Goal: Transaction & Acquisition: Purchase product/service

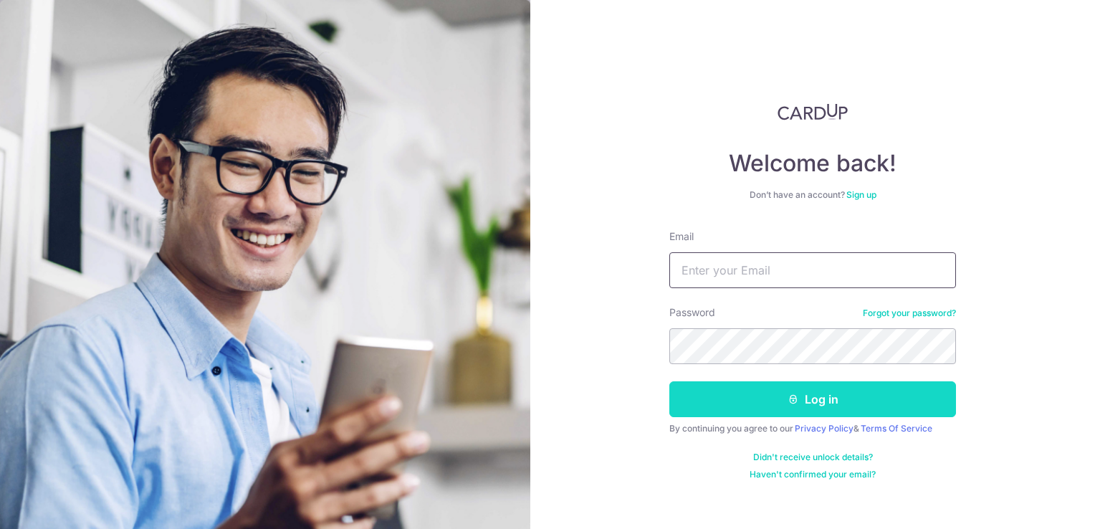
type input "[DOMAIN_NAME][EMAIL_ADDRESS][DOMAIN_NAME]"
click at [798, 397] on icon "submit" at bounding box center [793, 398] width 11 height 11
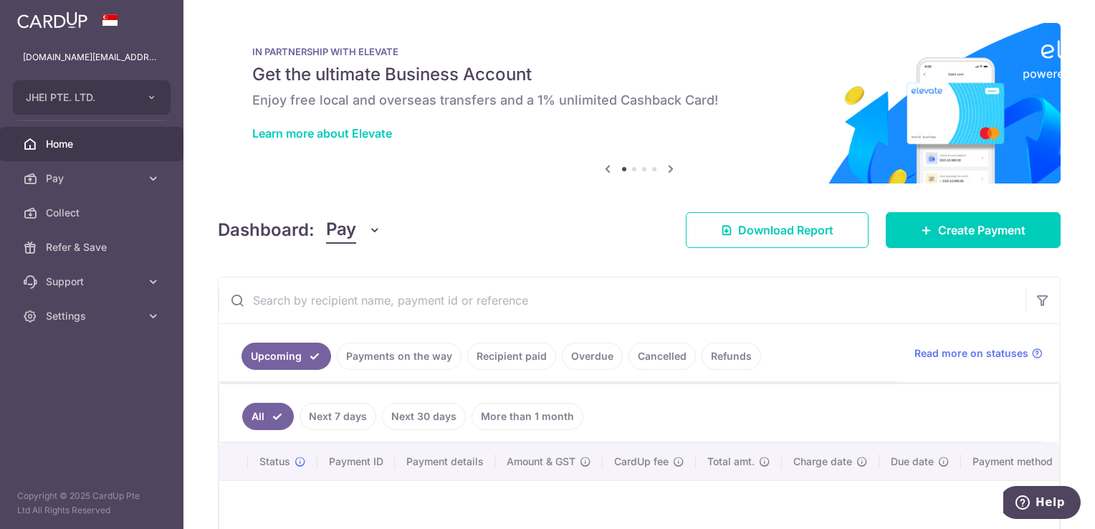
click at [341, 417] on body "jhei.pte.ltd@gmail.com JHEI PTE. LTD. Add new company JHEI PTE. LTD. Home Pay P…" at bounding box center [547, 264] width 1095 height 529
click at [414, 348] on link "Payments on the way" at bounding box center [399, 356] width 125 height 27
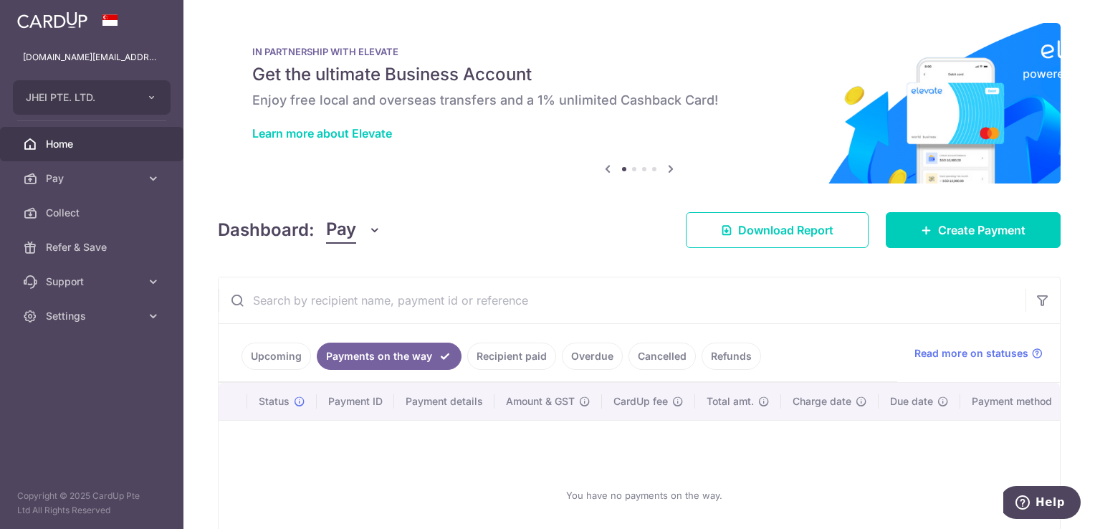
click at [135, 142] on span "Home" at bounding box center [93, 144] width 95 height 14
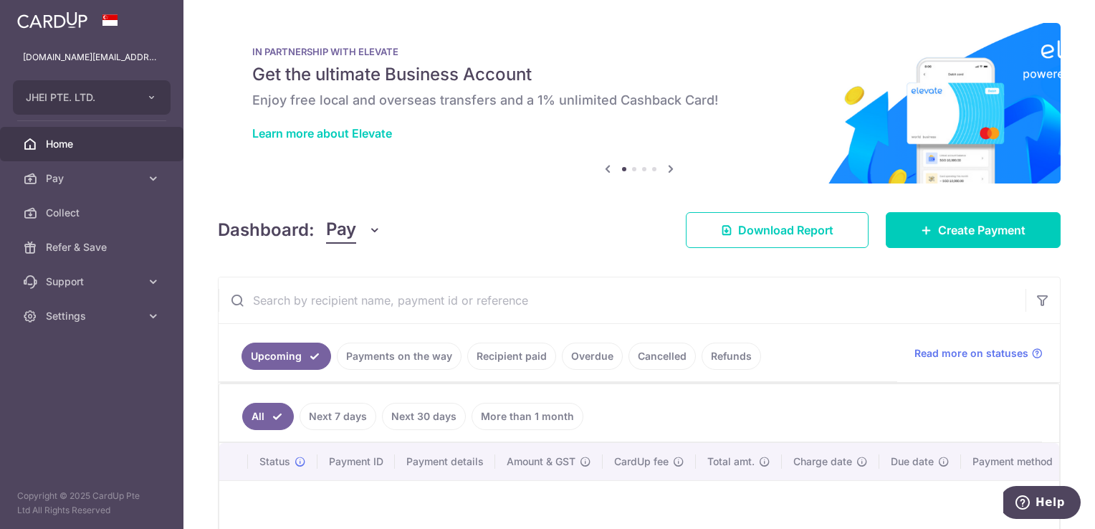
click at [943, 209] on div "Dashboard: Pay Pay Collect Download Report Create Payment" at bounding box center [639, 227] width 843 height 42
click at [943, 234] on span "Create Payment" at bounding box center [981, 229] width 87 height 17
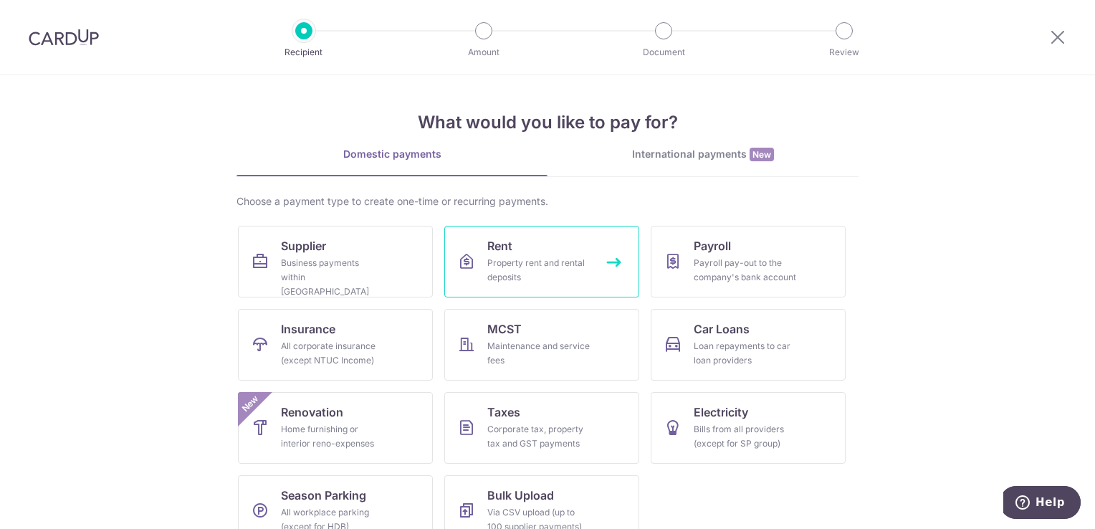
click at [561, 259] on div "Property rent and rental deposits" at bounding box center [538, 270] width 103 height 29
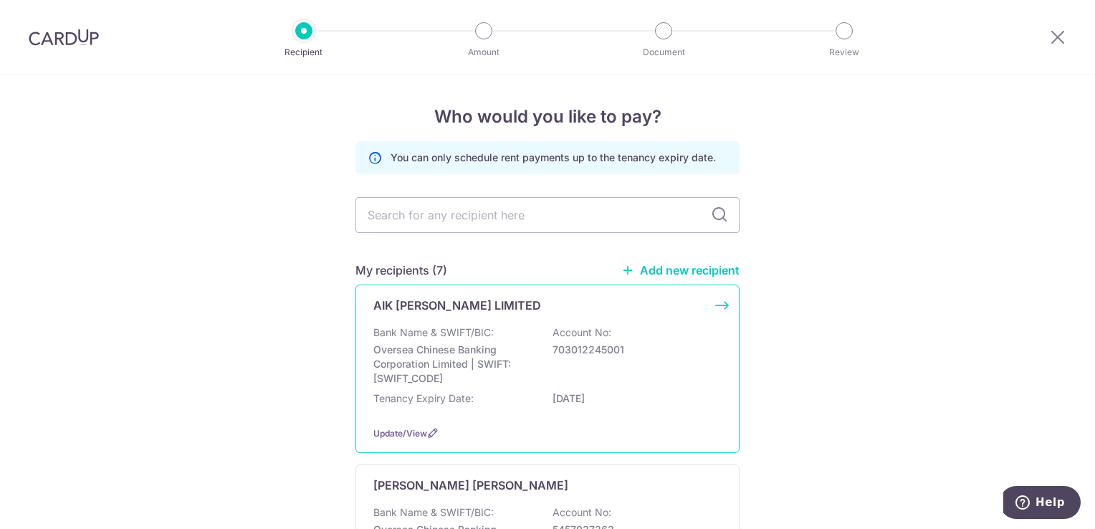
click at [528, 318] on div "AIK SIEW TONG LIMITED Bank Name & SWIFT/BIC: Oversea Chinese Banking Corporatio…" at bounding box center [548, 369] width 384 height 168
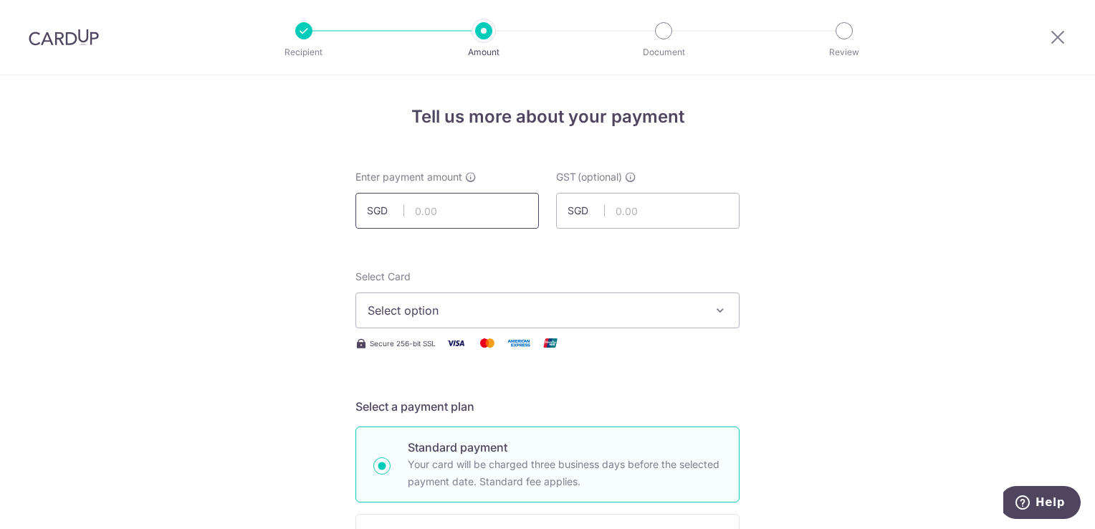
click at [499, 199] on input "text" at bounding box center [447, 211] width 183 height 36
click at [438, 212] on input "text" at bounding box center [447, 211] width 183 height 36
type input "4,800.00"
click at [429, 316] on span "Select option" at bounding box center [535, 310] width 334 height 17
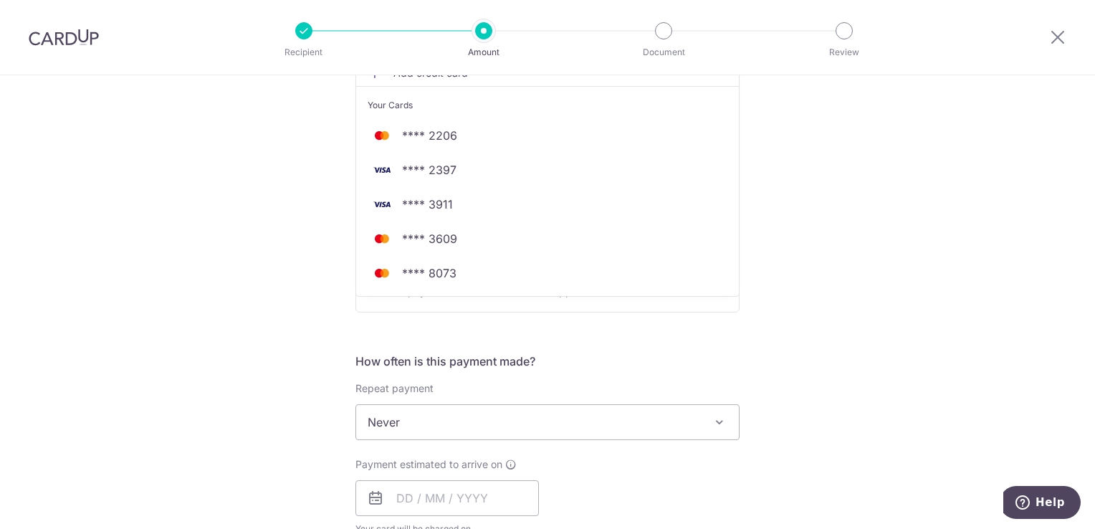
scroll to position [279, 0]
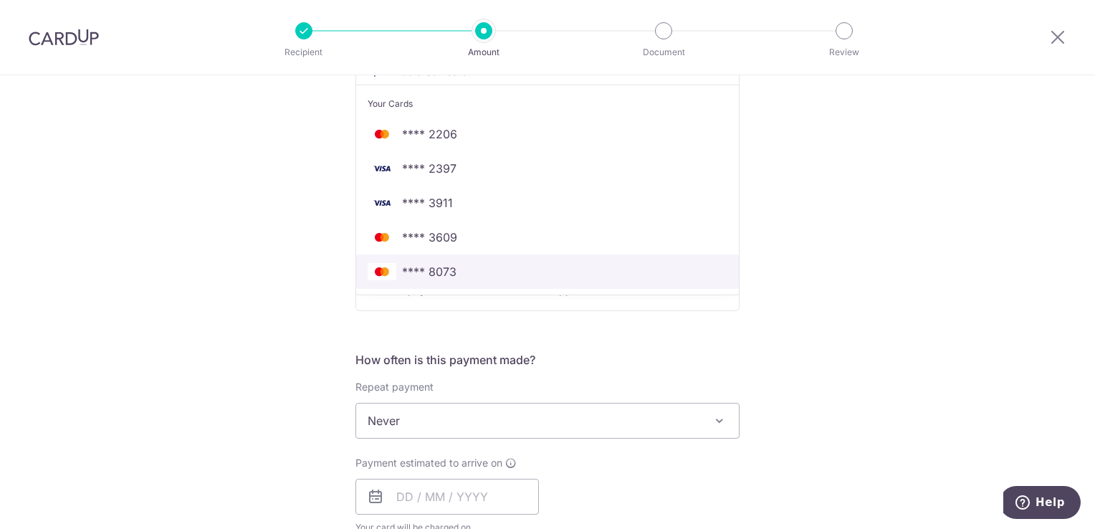
click at [572, 269] on span "**** 8073" at bounding box center [548, 271] width 360 height 17
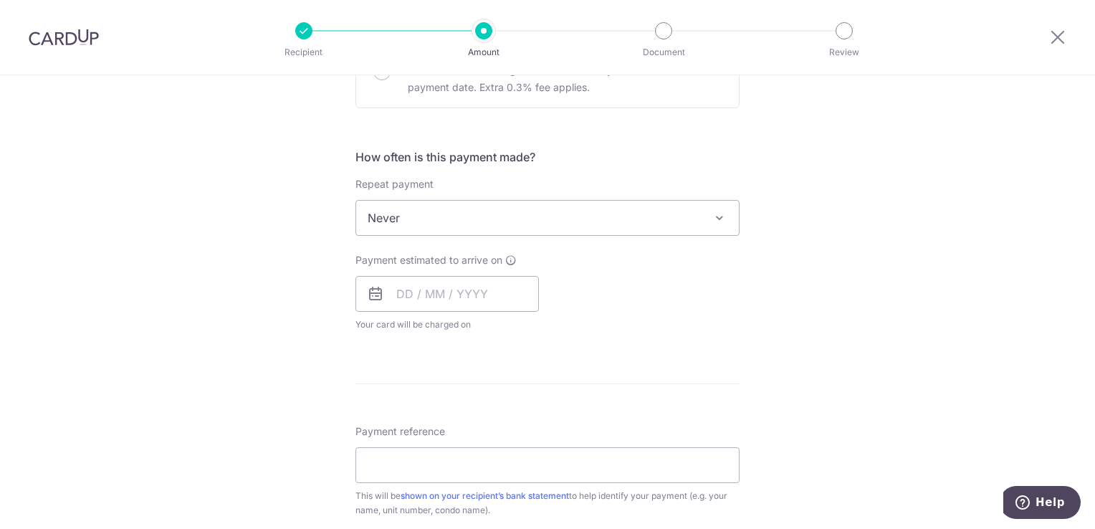
scroll to position [540, 0]
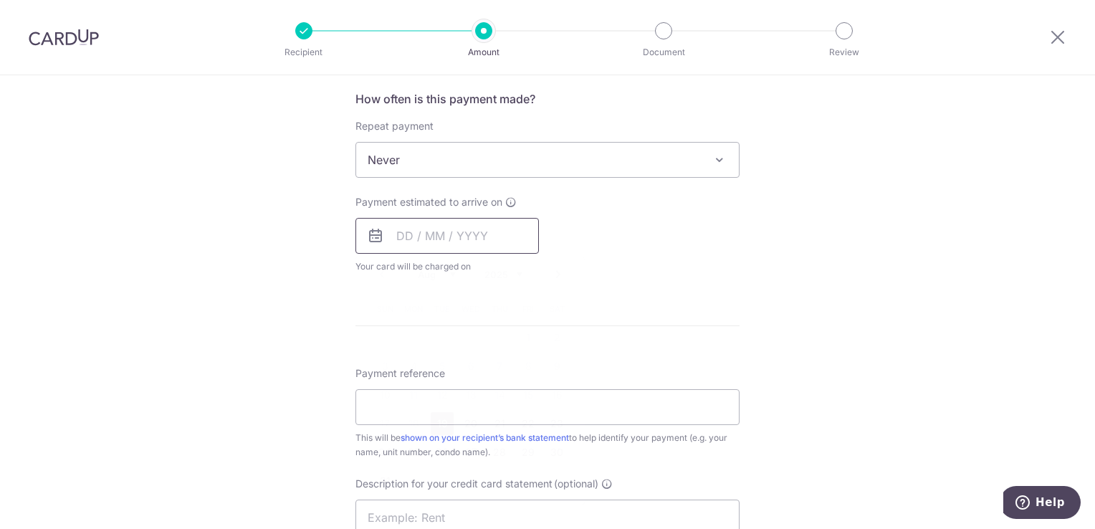
click at [401, 234] on input "text" at bounding box center [447, 236] width 183 height 36
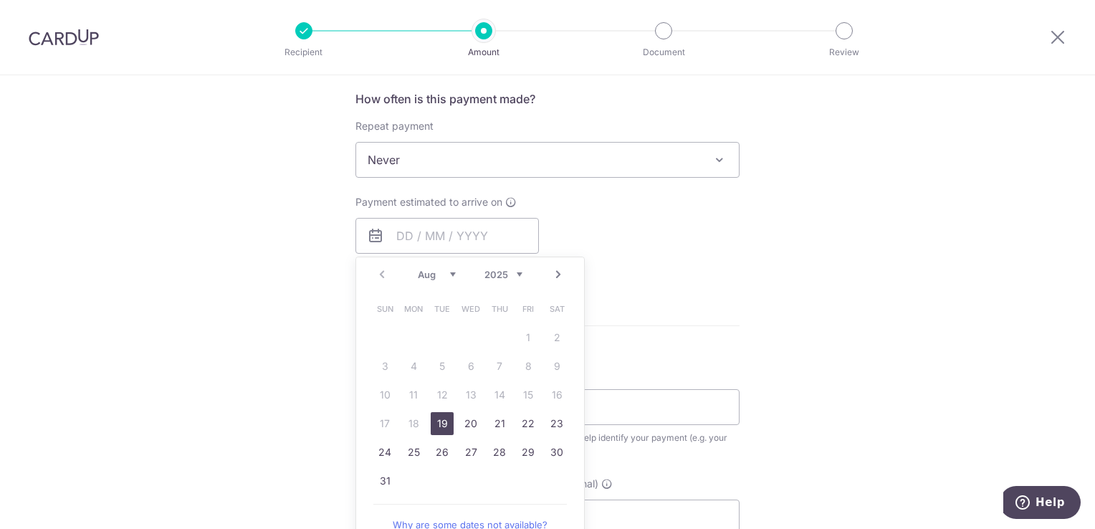
click at [438, 426] on link "19" at bounding box center [442, 423] width 23 height 23
type input "[DATE]"
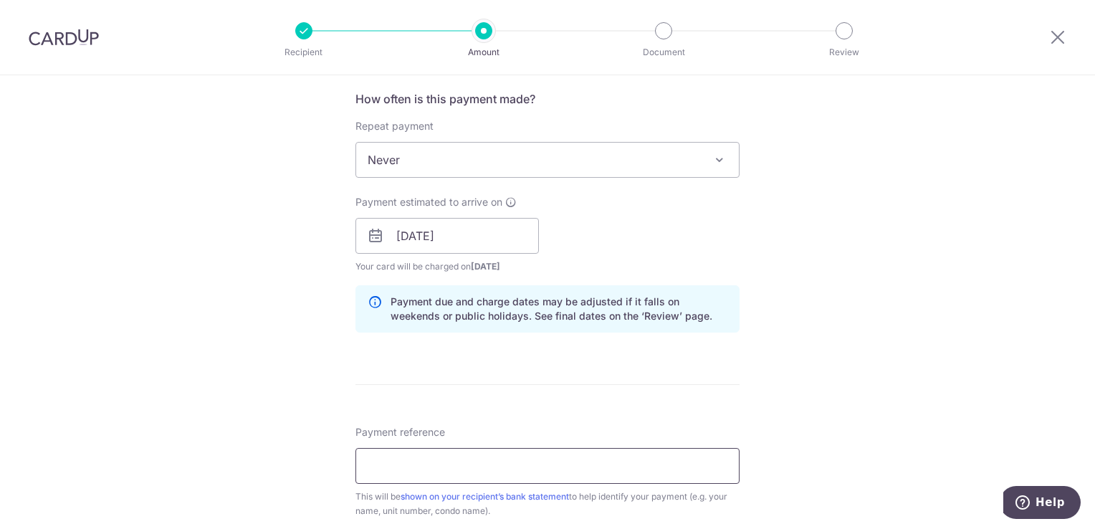
click at [409, 469] on input "Payment reference" at bounding box center [548, 466] width 384 height 36
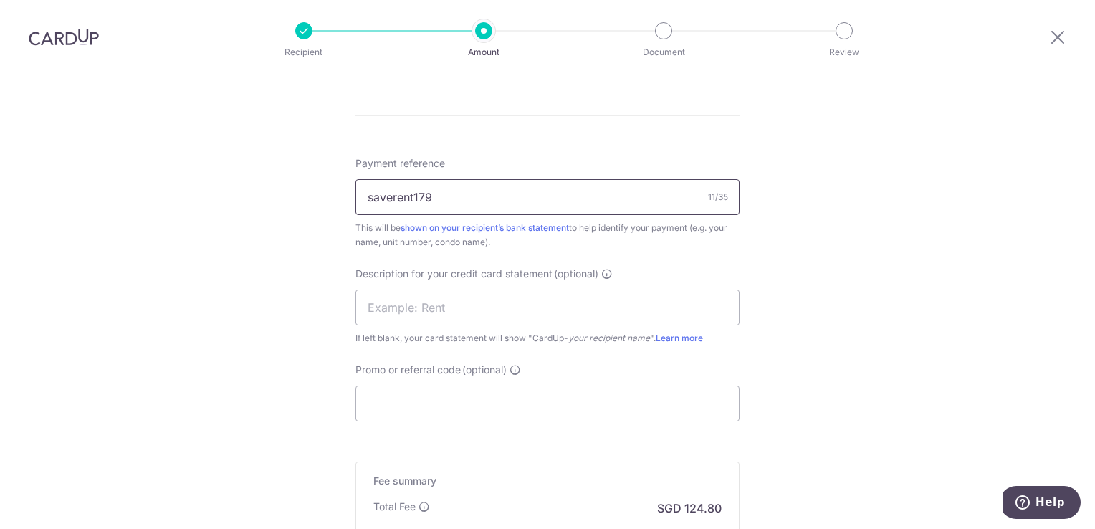
scroll to position [835, 0]
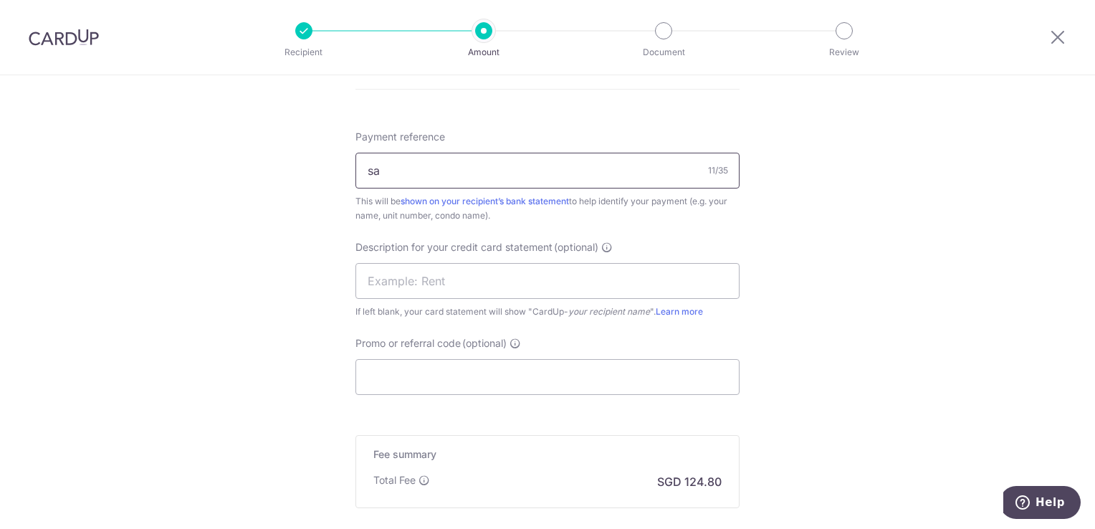
type input "s"
type input "burlingtonrent0806"
click at [588, 371] on input "Promo or referral code (optional)" at bounding box center [548, 377] width 384 height 36
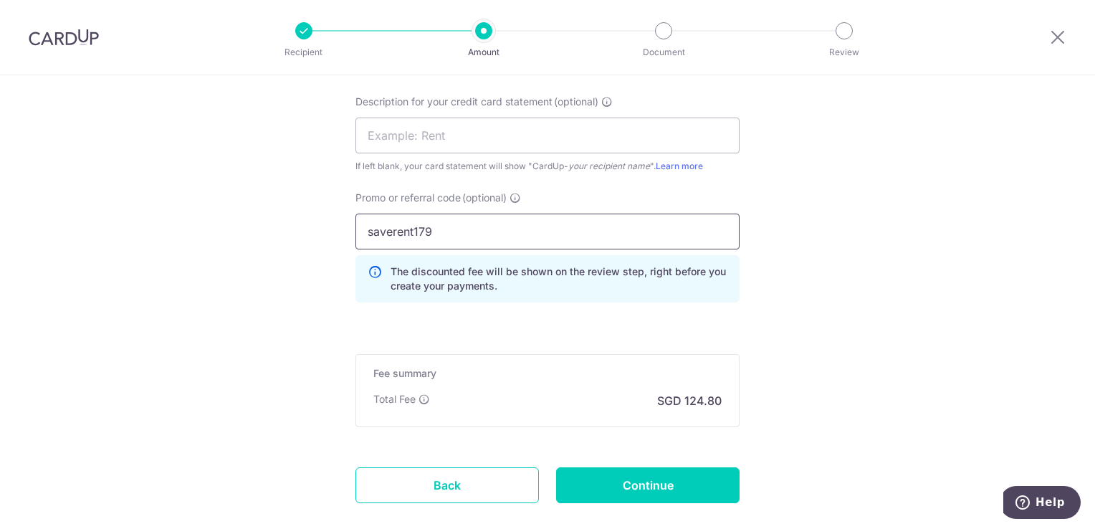
scroll to position [989, 0]
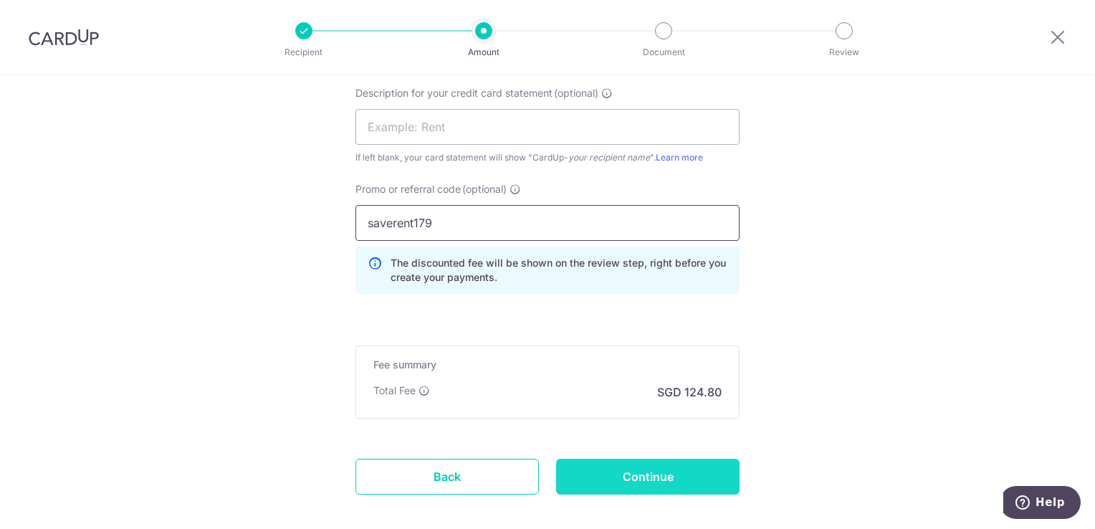
type input "saverent179"
click at [690, 478] on input "Continue" at bounding box center [647, 477] width 183 height 36
type input "Create Schedule"
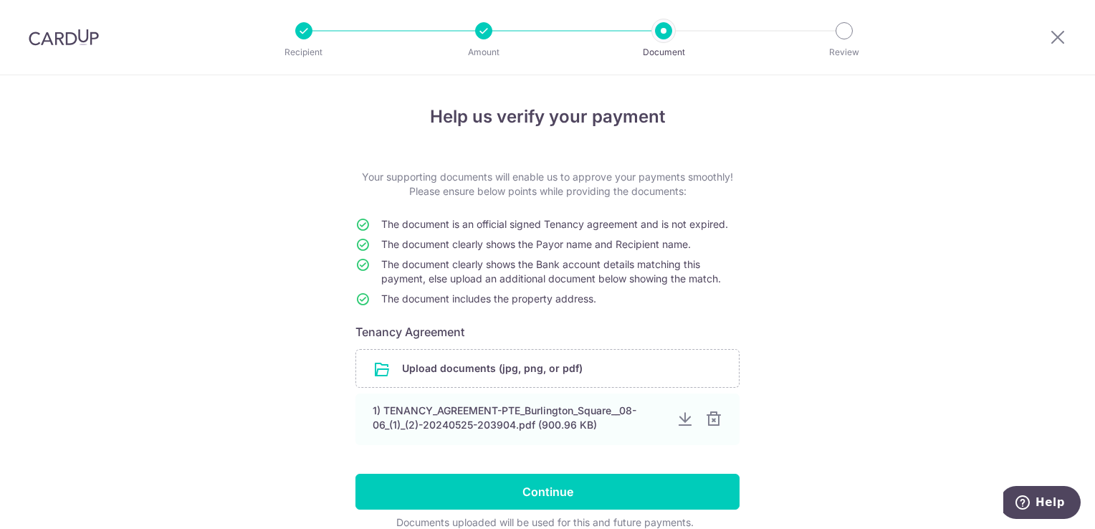
scroll to position [67, 0]
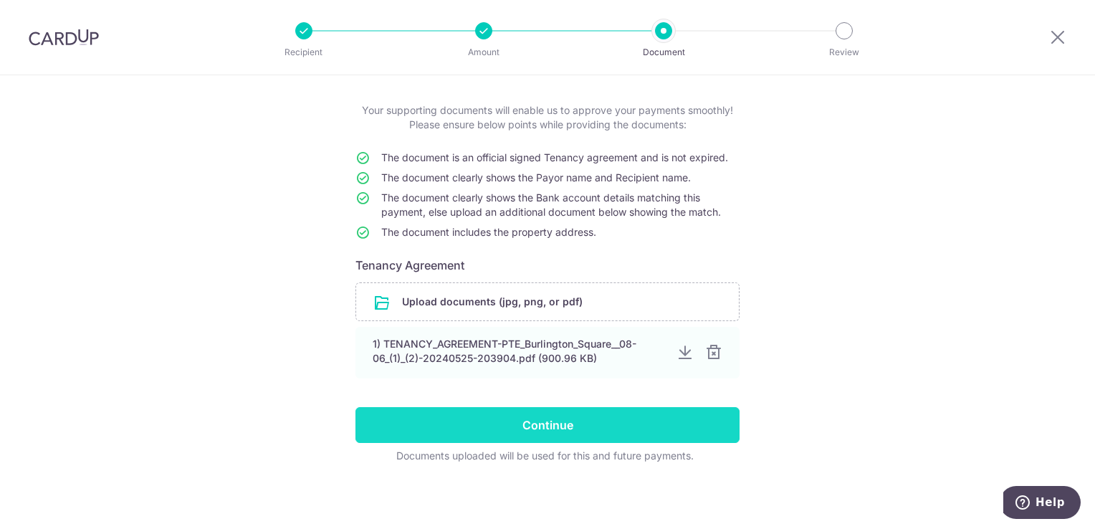
click at [636, 418] on input "Continue" at bounding box center [548, 425] width 384 height 36
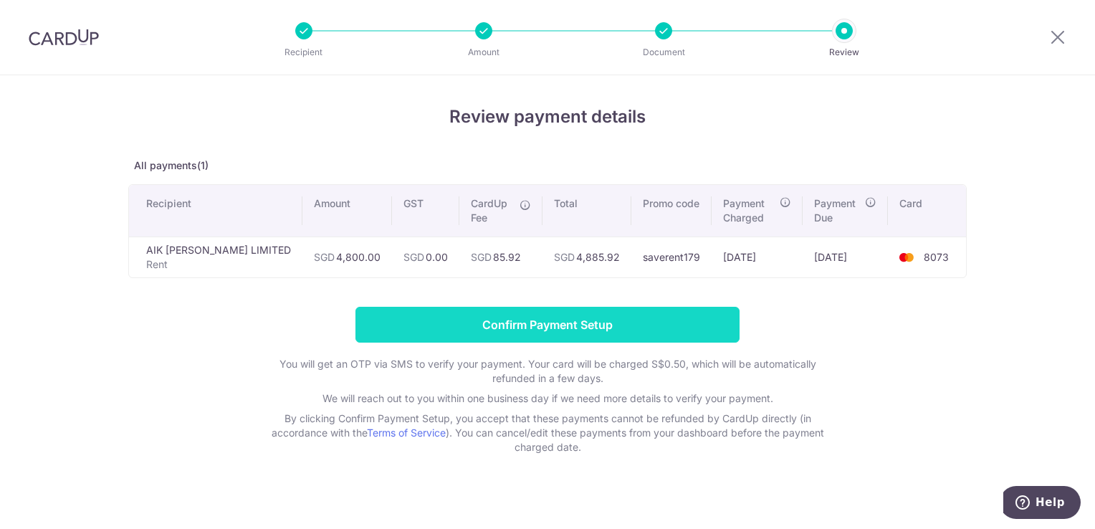
click at [545, 327] on input "Confirm Payment Setup" at bounding box center [548, 325] width 384 height 36
